Goal: Information Seeking & Learning: Learn about a topic

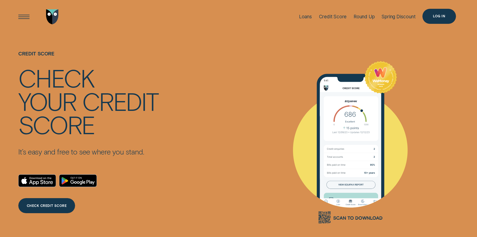
click at [439, 13] on div "Log in" at bounding box center [438, 16] width 33 height 15
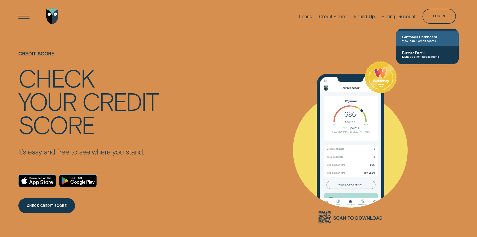
click at [420, 38] on span "Customer Dashboard" at bounding box center [427, 37] width 51 height 4
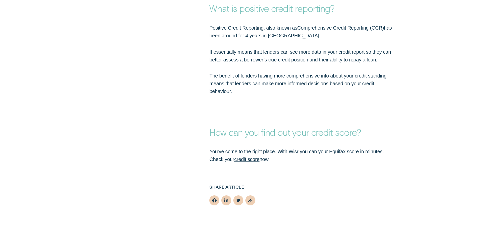
scroll to position [1427, 0]
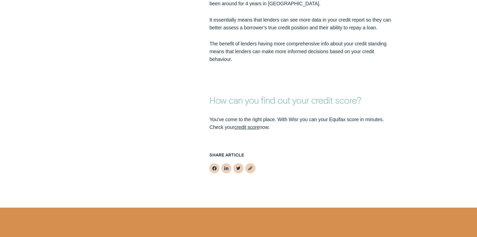
click at [253, 126] on link "credit score" at bounding box center [246, 127] width 25 height 6
